Goal: Find specific page/section: Find specific page/section

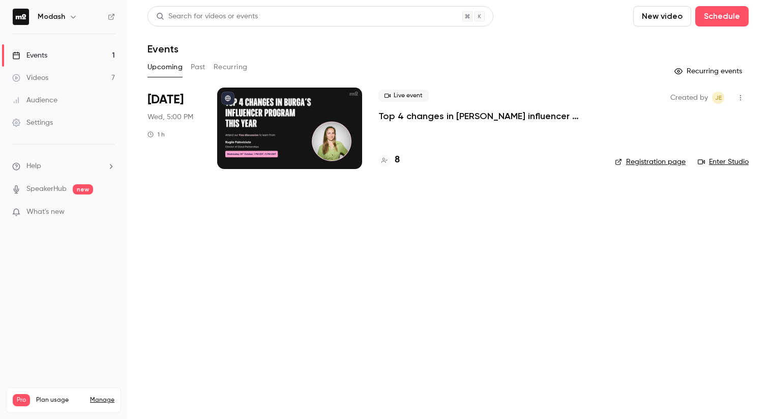
click at [196, 71] on button "Past" at bounding box center [198, 67] width 15 height 16
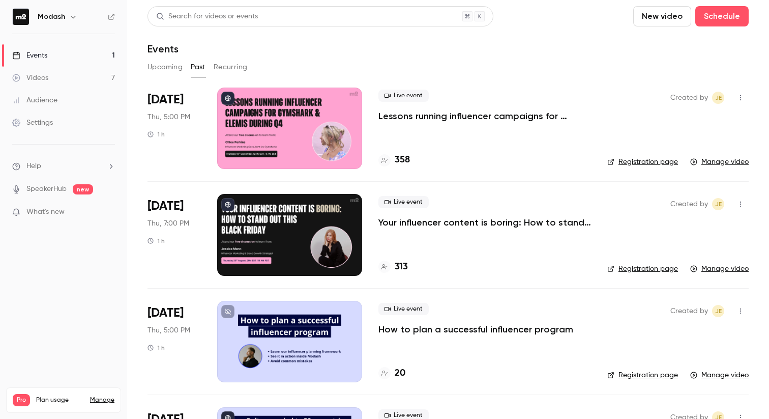
click at [405, 164] on h4 "358" at bounding box center [402, 160] width 15 height 14
